Goal: Communication & Community: Answer question/provide support

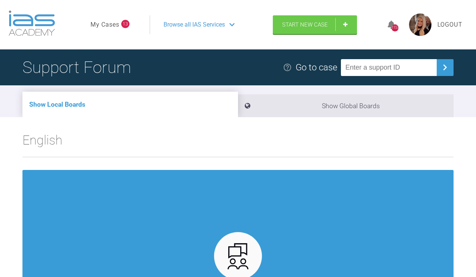
click at [101, 30] on link "My Cases" at bounding box center [104, 25] width 29 height 10
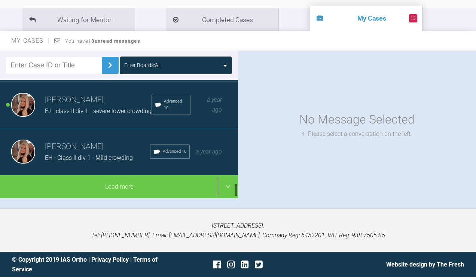
scroll to position [865, 0]
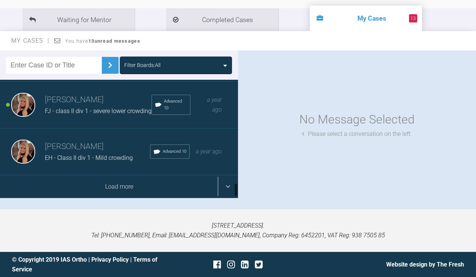
click at [109, 198] on div "Load more" at bounding box center [119, 186] width 238 height 23
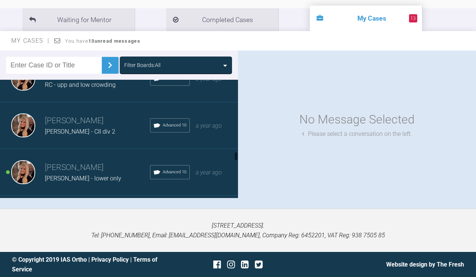
scroll to position [1206, 0]
click at [105, 80] on h3 "[PERSON_NAME]" at bounding box center [97, 73] width 105 height 13
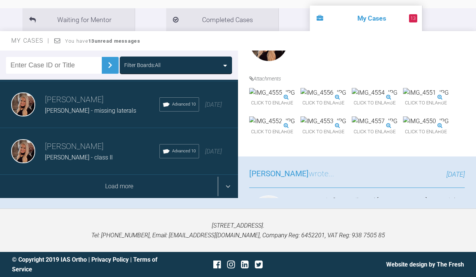
scroll to position [124, 0]
click at [99, 185] on div "Load more" at bounding box center [119, 186] width 238 height 23
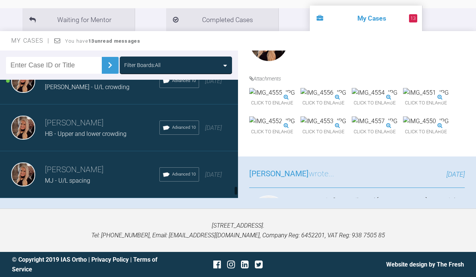
scroll to position [2249, 0]
click at [117, 83] on h3 "[PERSON_NAME]" at bounding box center [102, 76] width 114 height 13
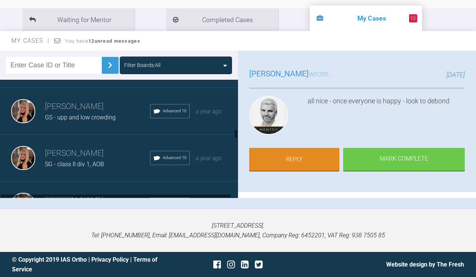
scroll to position [1034, 0]
click at [75, 159] on h3 "[PERSON_NAME]" at bounding box center [97, 152] width 105 height 13
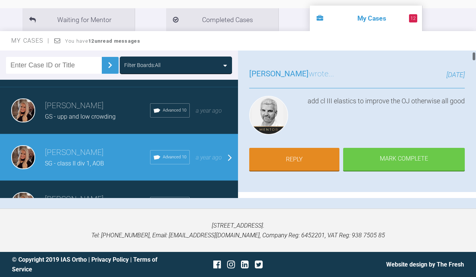
scroll to position [50, 0]
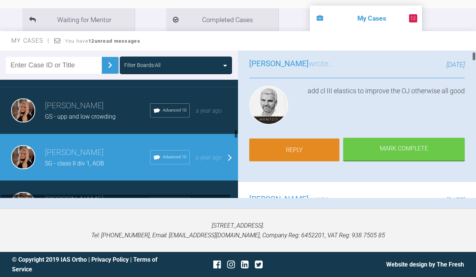
click at [325, 149] on link "Reply" at bounding box center [294, 149] width 90 height 23
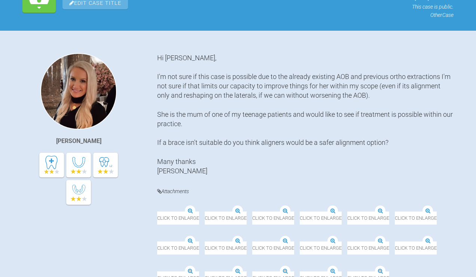
scroll to position [6216, 0]
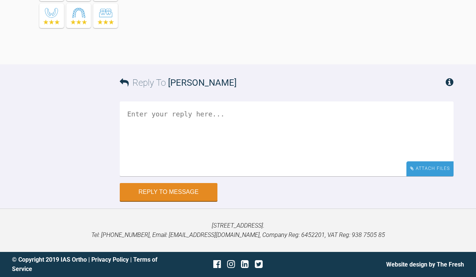
click at [435, 174] on div "Attach Files" at bounding box center [429, 168] width 47 height 15
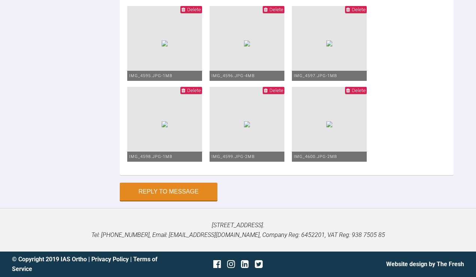
scroll to position [6261, 0]
type textarea "I think she was posturing forwards on those last photos. She does have an OJ pl…"
click at [326, 127] on img at bounding box center [329, 124] width 6 height 6
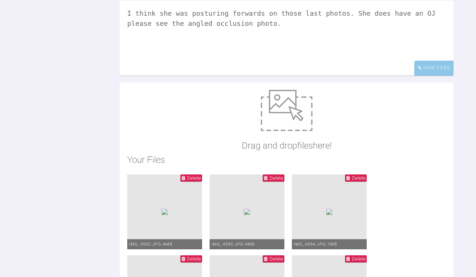
scroll to position [5729, 0]
drag, startPoint x: 157, startPoint y: 33, endPoint x: 308, endPoint y: 35, distance: 151.1
copy div "upp and low 19x25 niti pc over wire upp 6-6 low 6-5"
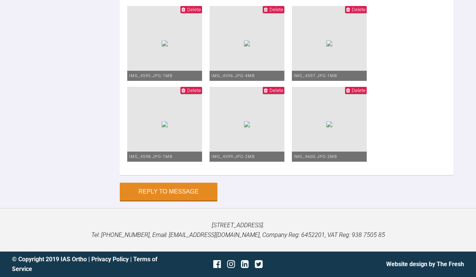
scroll to position [6291, 0]
paste textarea "upp and low 19x25 niti pc over wire upp 6-6 low 6-5"
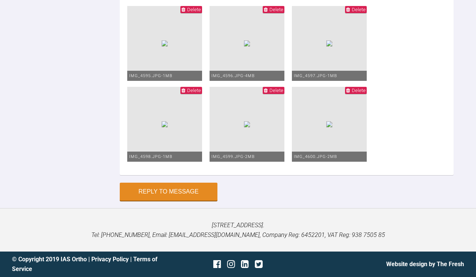
type textarea "I think she was posturing forwards on those last photos. She does have an OJ pl…"
click at [162, 188] on button "Reply to Message" at bounding box center [169, 192] width 98 height 18
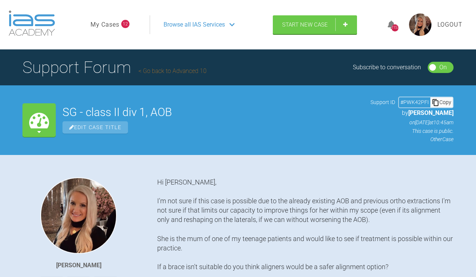
scroll to position [0, 0]
click at [105, 30] on link "My Cases" at bounding box center [104, 25] width 29 height 10
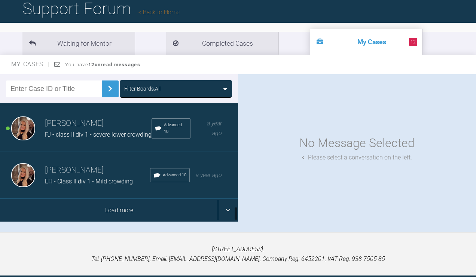
scroll to position [865, 0]
click at [141, 222] on div "Load more" at bounding box center [119, 210] width 238 height 23
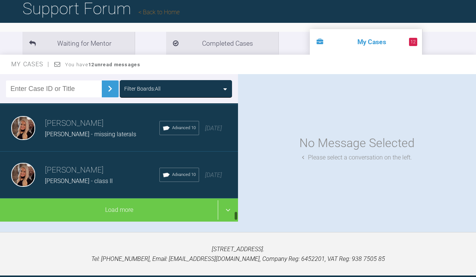
scroll to position [1808, 0]
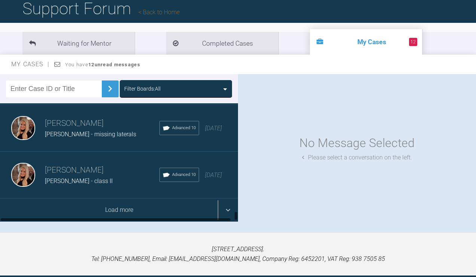
click at [116, 221] on div "Load more" at bounding box center [119, 209] width 238 height 23
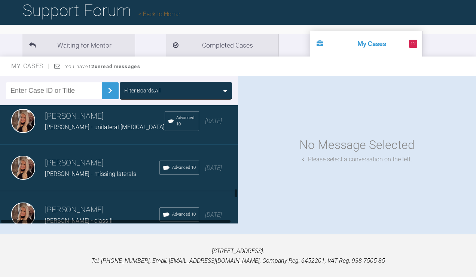
scroll to position [1749, 0]
click at [103, 133] on div "[PERSON_NAME] - unilateral [MEDICAL_DATA]" at bounding box center [105, 128] width 120 height 10
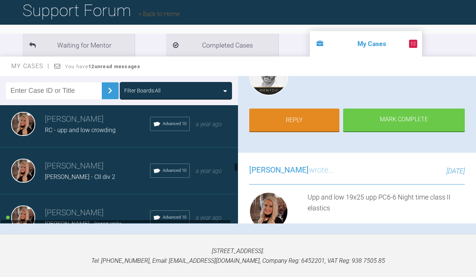
scroll to position [1184, 0]
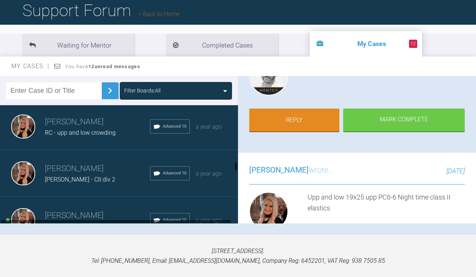
click at [84, 197] on div "[PERSON_NAME] Willow [PERSON_NAME] - CII div 2 Advanced 10 a year ago" at bounding box center [119, 173] width 238 height 47
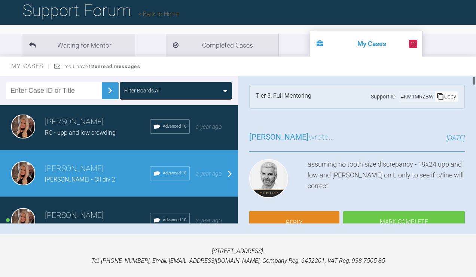
scroll to position [28, 0]
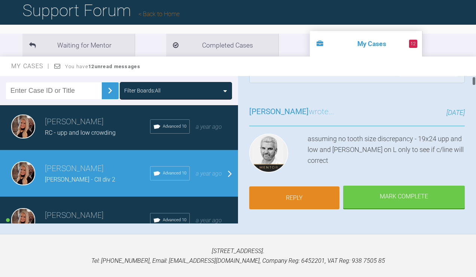
click at [316, 209] on link "Reply" at bounding box center [294, 197] width 90 height 23
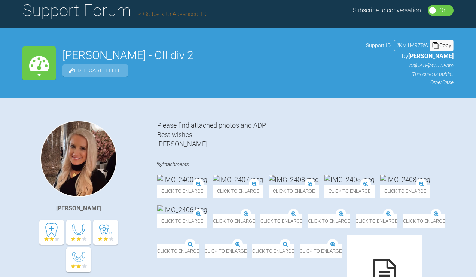
scroll to position [8147, 0]
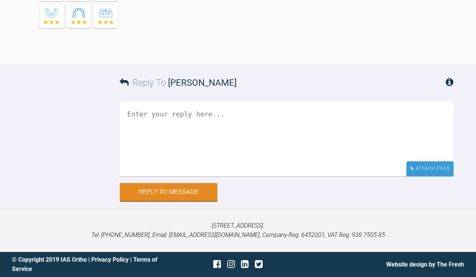
click at [432, 167] on div "Attach Files" at bounding box center [429, 168] width 47 height 15
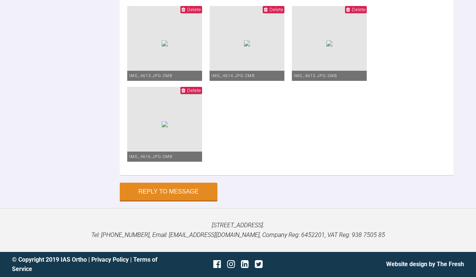
scroll to position [8433, 0]
type textarea "19x25 upp and low niti Repositioned LR1 bracket"
click at [182, 197] on button "Reply to Message" at bounding box center [169, 192] width 98 height 18
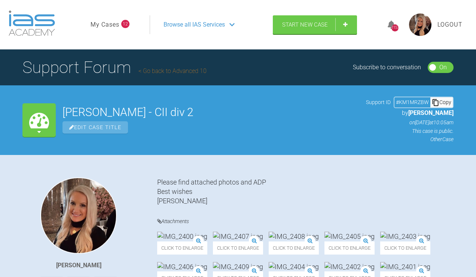
scroll to position [0, 0]
click at [112, 30] on link "My Cases" at bounding box center [104, 25] width 29 height 10
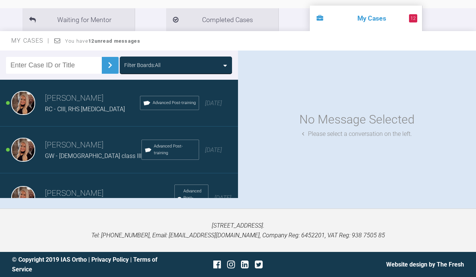
scroll to position [94, 0]
click at [93, 113] on span "RC - CIII, RHS [MEDICAL_DATA]" at bounding box center [85, 108] width 80 height 7
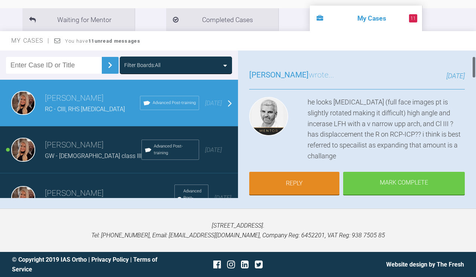
scroll to position [40, 0]
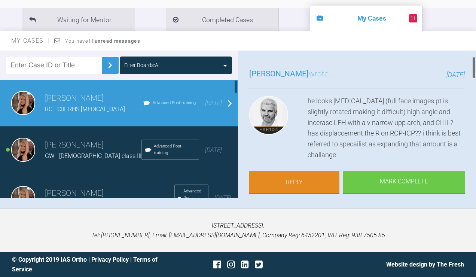
click at [82, 151] on h3 "[PERSON_NAME]" at bounding box center [93, 145] width 96 height 13
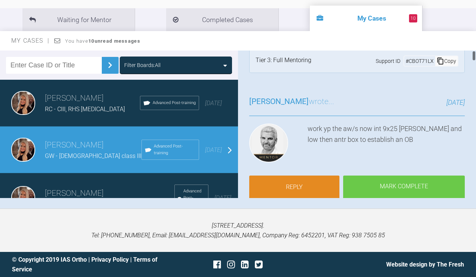
scroll to position [18, 0]
